Goal: Information Seeking & Learning: Check status

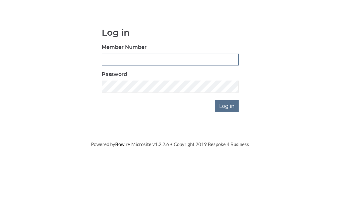
type input "3550"
click at [228, 149] on input "Log in" at bounding box center [227, 155] width 24 height 12
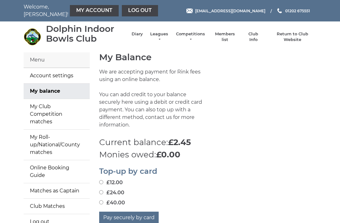
click at [139, 36] on link "Diary" at bounding box center [137, 34] width 11 height 6
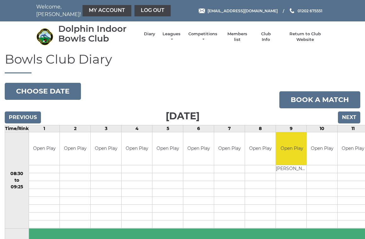
scroll to position [3, 0]
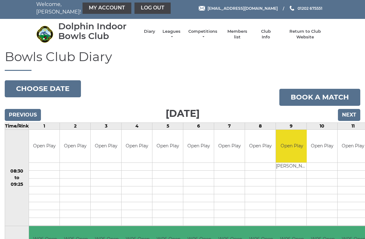
click at [174, 36] on link "Leagues" at bounding box center [172, 34] width 20 height 11
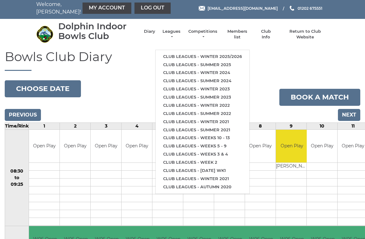
click at [175, 36] on link "Leagues" at bounding box center [172, 34] width 20 height 11
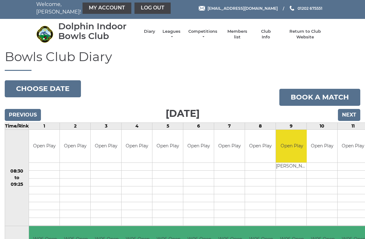
click at [171, 37] on link "Leagues" at bounding box center [172, 34] width 20 height 11
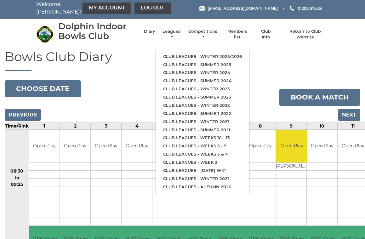
click at [188, 53] on link "Club leagues - Winter 2025/2026" at bounding box center [203, 57] width 94 height 8
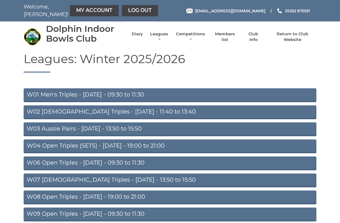
click at [135, 125] on link "W03 Aussie Pairs - Monday - 13:50 to 15:50" at bounding box center [170, 129] width 293 height 14
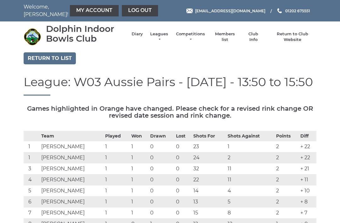
click at [165, 39] on link "Leagues" at bounding box center [159, 36] width 20 height 11
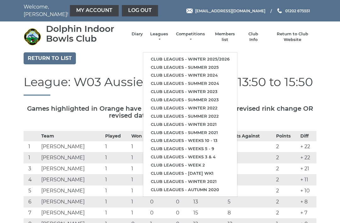
click at [209, 55] on link "Club leagues - Winter 2025/2026" at bounding box center [190, 59] width 94 height 8
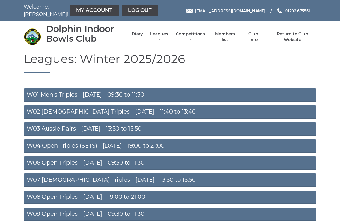
click at [162, 144] on link "W04 Open Triples (SETS) - [DATE] - 19:00 to 21:00" at bounding box center [170, 146] width 293 height 14
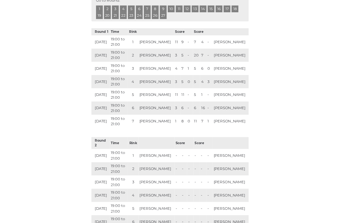
scroll to position [336, 0]
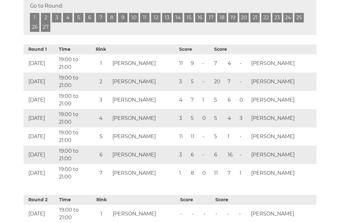
click at [268, 91] on td "Jim DENNETT" at bounding box center [283, 100] width 67 height 18
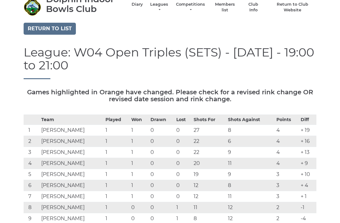
scroll to position [0, 0]
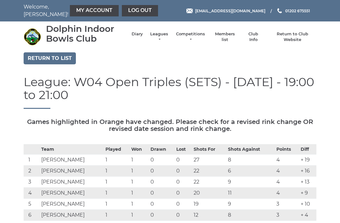
click at [163, 30] on div "Dolphin Indoor Bowls Club Diary Leagues Club leagues - Winter 2025/2026 Club le…" at bounding box center [170, 37] width 303 height 26
click at [164, 38] on link "Leagues" at bounding box center [159, 36] width 20 height 11
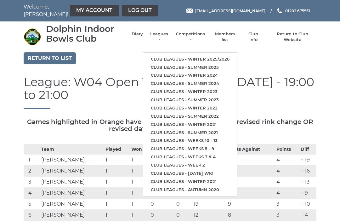
click at [215, 55] on link "Club leagues - Winter 2025/2026" at bounding box center [190, 59] width 94 height 8
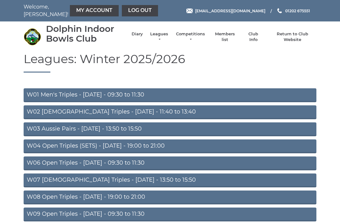
click at [157, 125] on link "W03 Aussie Pairs - [DATE] - 13:50 to 15:50" at bounding box center [170, 129] width 293 height 14
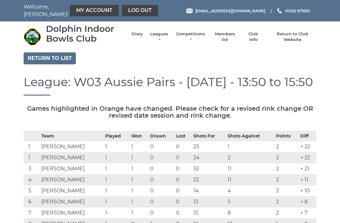
click at [124, 8] on link "Log out" at bounding box center [140, 10] width 36 height 11
